Goal: Information Seeking & Learning: Learn about a topic

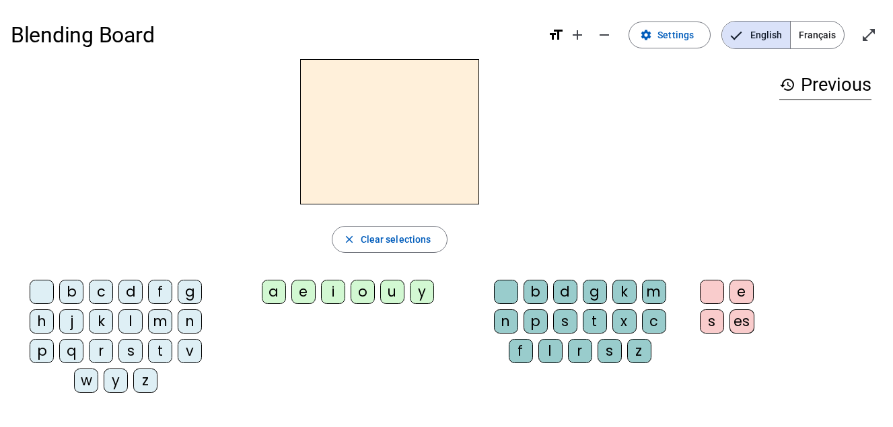
click at [135, 289] on div "d" at bounding box center [130, 292] width 24 height 24
click at [398, 298] on div "u" at bounding box center [392, 292] width 24 height 24
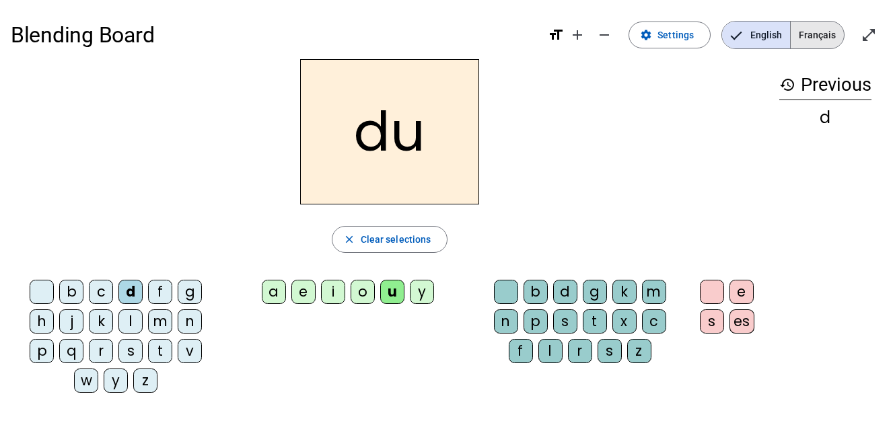
click at [822, 30] on span "Français" at bounding box center [817, 35] width 53 height 27
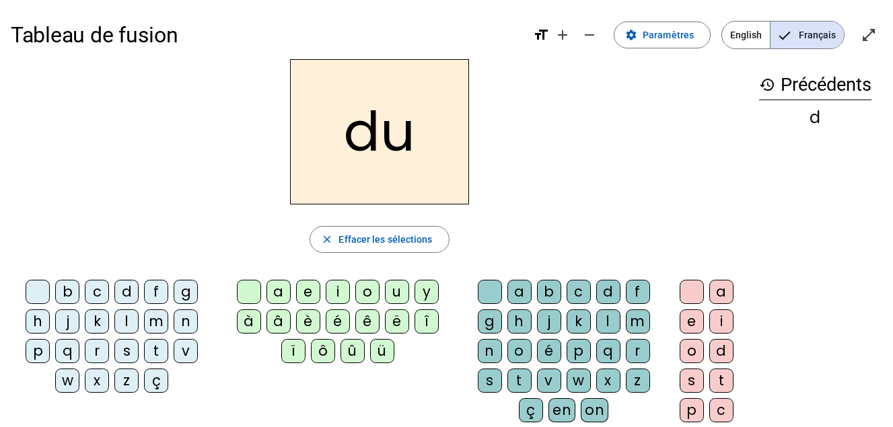
click at [394, 143] on h2 "du" at bounding box center [379, 131] width 179 height 145
click at [386, 129] on h2 "du" at bounding box center [379, 131] width 179 height 145
click at [314, 291] on div "e" at bounding box center [308, 292] width 24 height 24
click at [192, 317] on div "n" at bounding box center [186, 322] width 24 height 24
click at [164, 325] on div "m" at bounding box center [156, 322] width 24 height 24
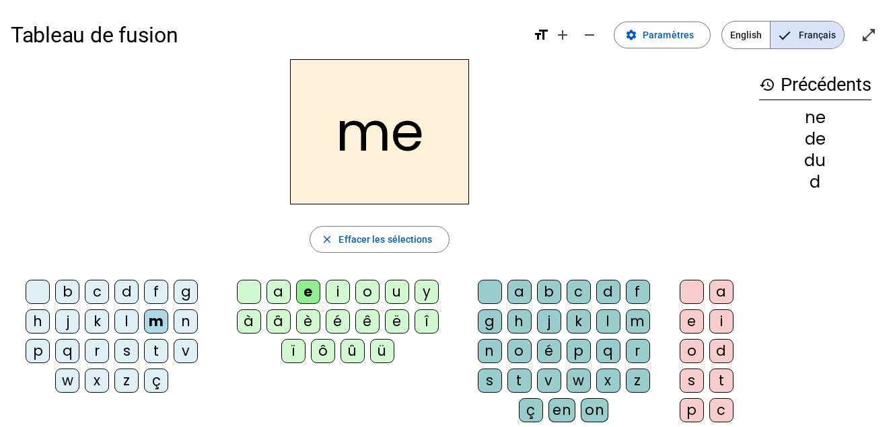
click at [127, 349] on div "s" at bounding box center [126, 351] width 24 height 24
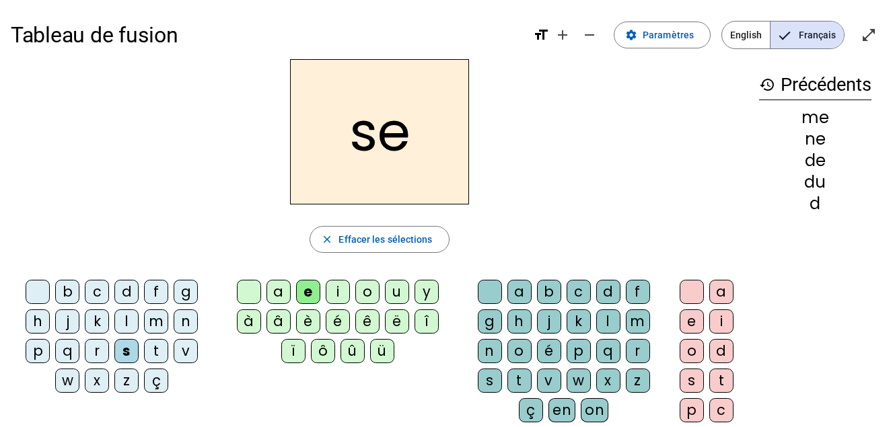
click at [396, 291] on div "u" at bounding box center [397, 292] width 24 height 24
click at [128, 321] on div "l" at bounding box center [126, 322] width 24 height 24
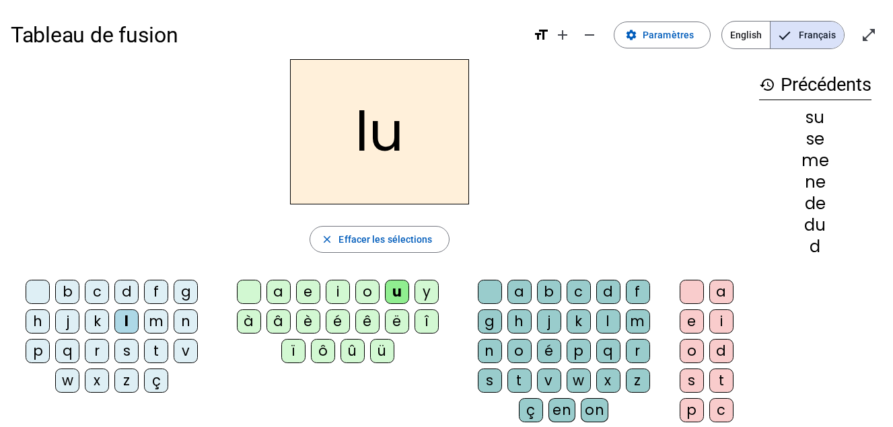
click at [276, 297] on div "a" at bounding box center [278, 292] width 24 height 24
click at [583, 287] on div "c" at bounding box center [579, 292] width 24 height 24
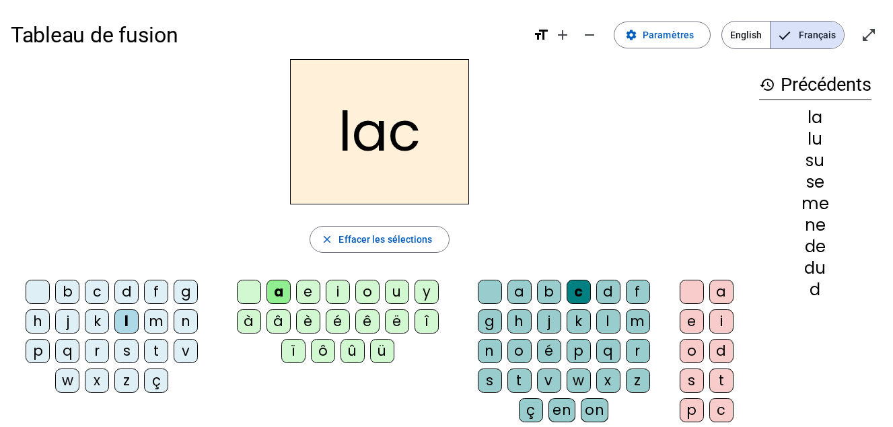
click at [151, 346] on div "t" at bounding box center [156, 351] width 24 height 24
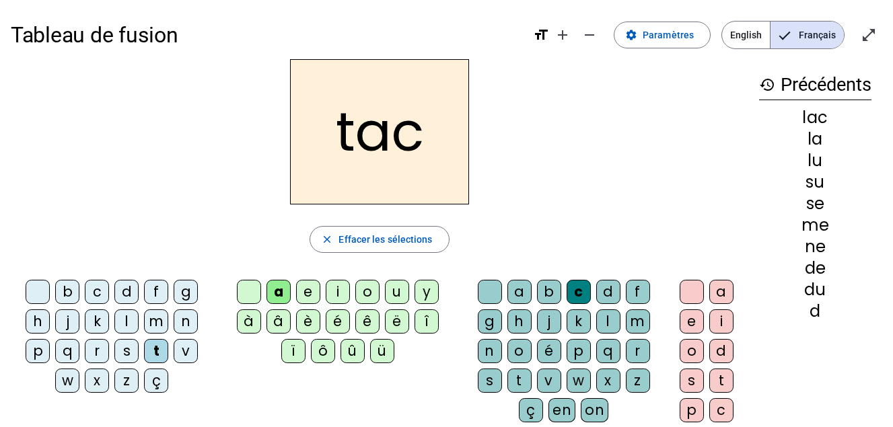
click at [71, 291] on div "b" at bounding box center [67, 292] width 24 height 24
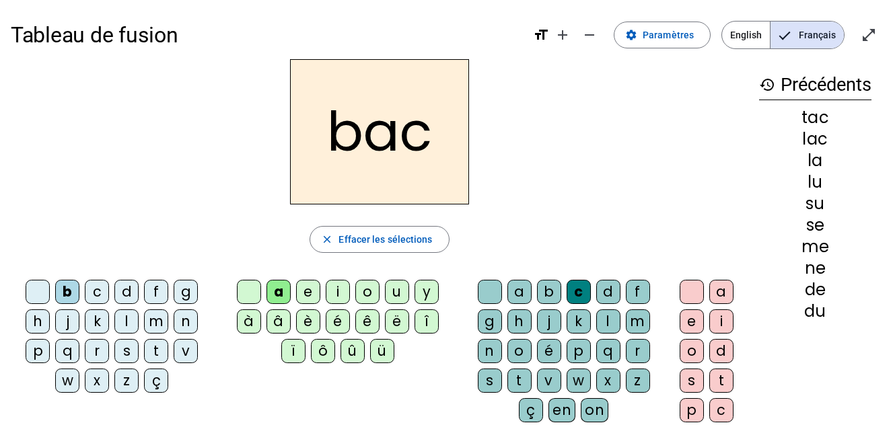
click at [127, 350] on div "s" at bounding box center [126, 351] width 24 height 24
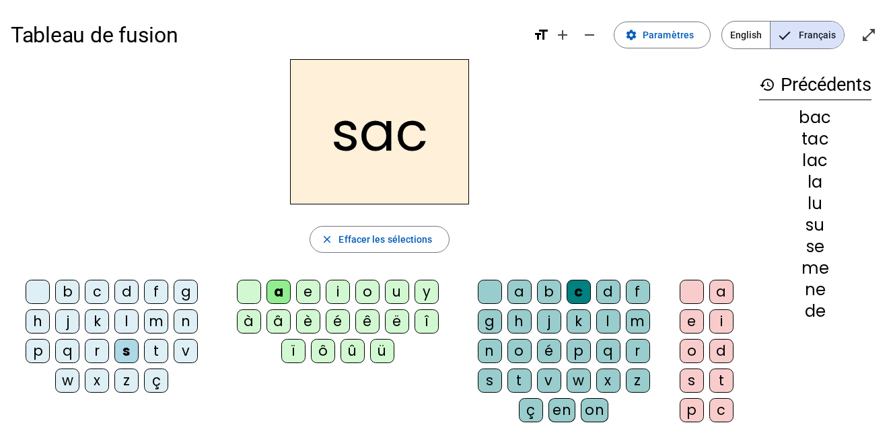
click at [308, 288] on div "e" at bounding box center [308, 292] width 24 height 24
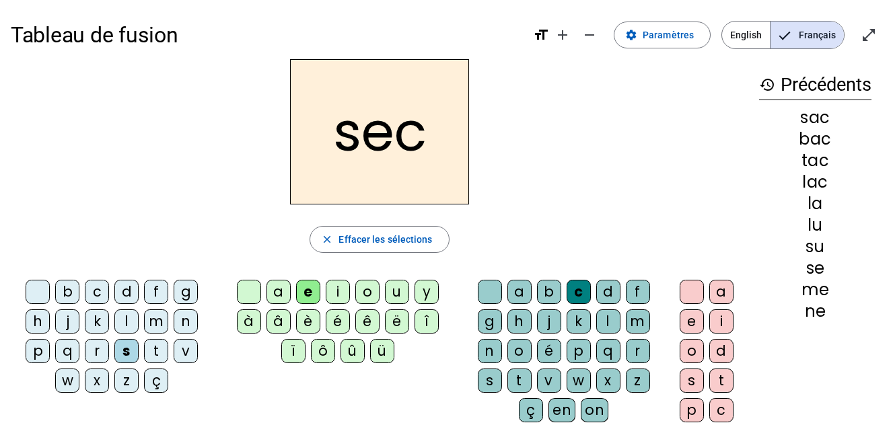
click at [606, 324] on div "l" at bounding box center [608, 322] width 24 height 24
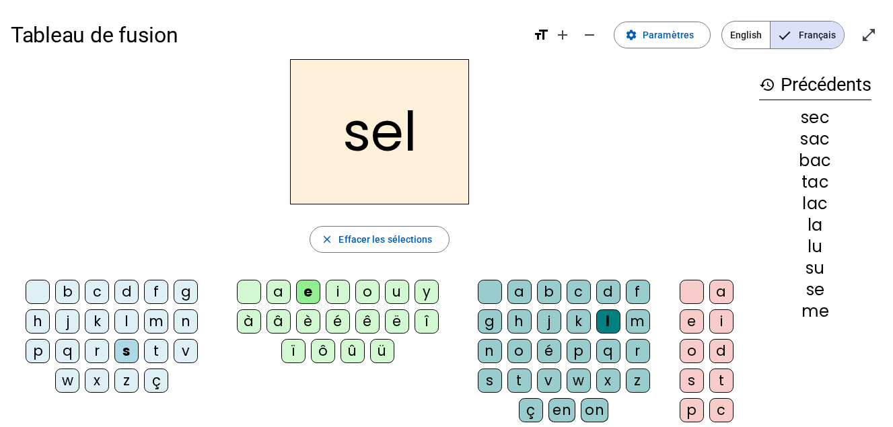
click at [367, 287] on div "o" at bounding box center [367, 292] width 24 height 24
